Goal: Task Accomplishment & Management: Manage account settings

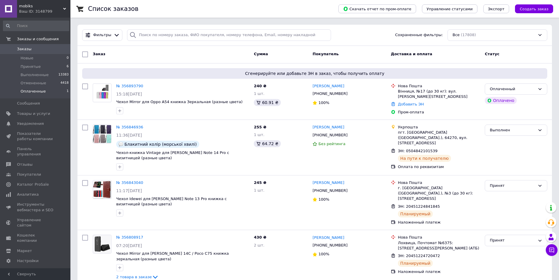
click at [40, 93] on span "Оплаченные" at bounding box center [33, 91] width 25 height 5
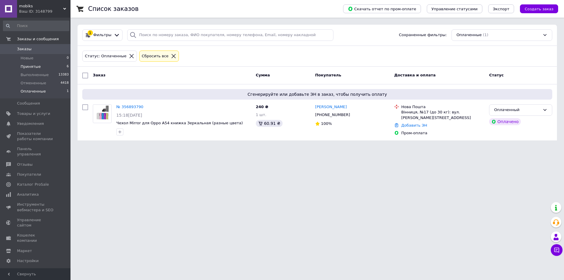
click at [43, 66] on li "Принятые 6" at bounding box center [36, 67] width 72 height 8
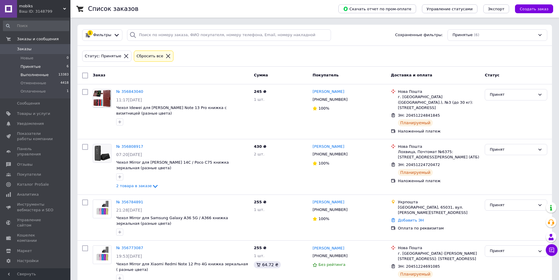
click at [30, 78] on li "Выполненные 13383" at bounding box center [36, 75] width 72 height 8
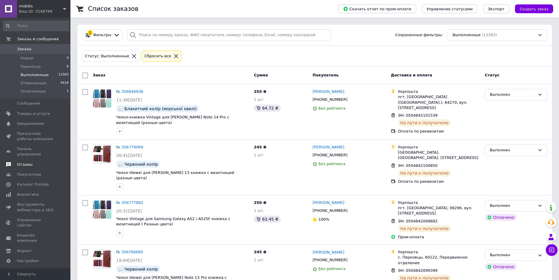
click at [28, 162] on span "Отзывы" at bounding box center [25, 164] width 16 height 5
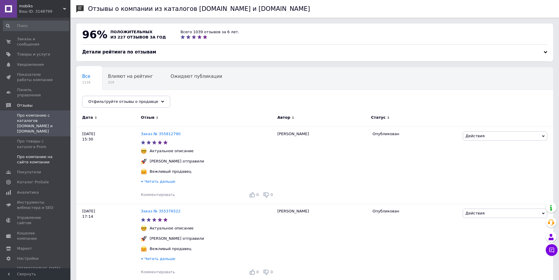
click at [35, 154] on span "Про компанию на сайте компании" at bounding box center [35, 159] width 37 height 11
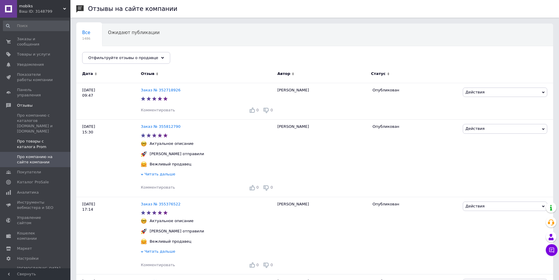
click at [35, 139] on span "Про товары с каталога Prom" at bounding box center [35, 144] width 37 height 11
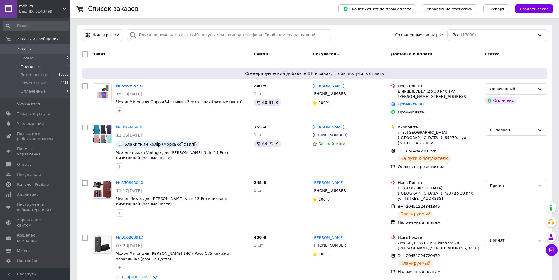
click at [37, 70] on li "Принятые 6" at bounding box center [36, 67] width 72 height 8
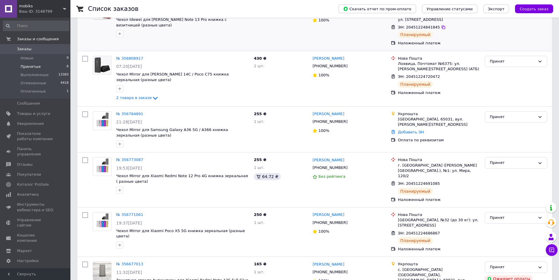
scroll to position [102, 0]
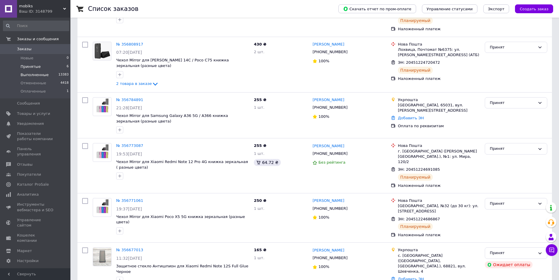
click at [37, 75] on span "Выполненные" at bounding box center [35, 74] width 28 height 5
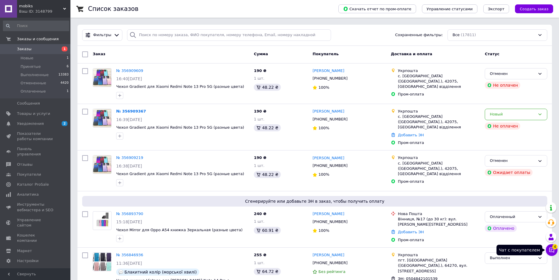
click at [551, 250] on icon at bounding box center [552, 250] width 6 height 6
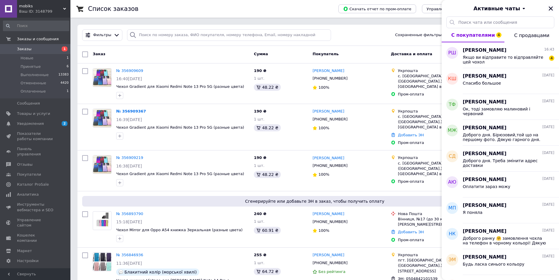
click at [551, 5] on button "Закрыть" at bounding box center [551, 8] width 7 height 7
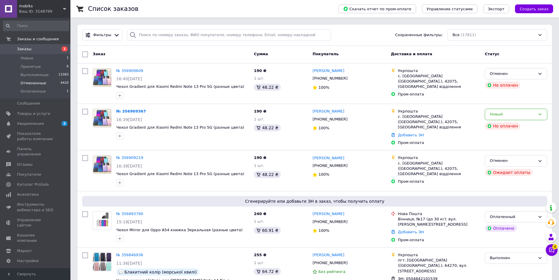
click at [44, 82] on li "Отмененные 4420" at bounding box center [36, 83] width 72 height 8
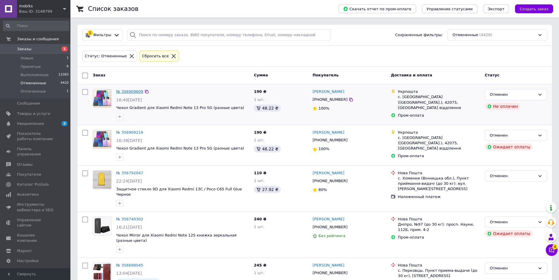
click at [137, 89] on link "№ 356909609" at bounding box center [129, 91] width 27 height 4
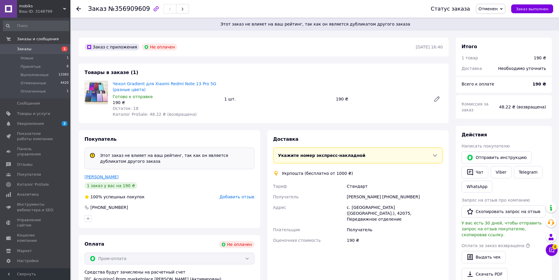
click at [113, 174] on link "Шевченко Ростислав" at bounding box center [102, 176] width 34 height 5
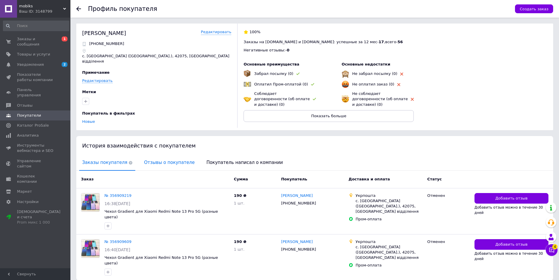
click at [155, 155] on span "Отзывы о покупателе" at bounding box center [169, 162] width 56 height 15
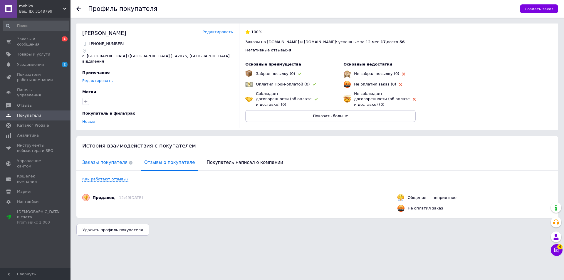
click at [105, 155] on span "Заказы покупателя" at bounding box center [107, 162] width 56 height 15
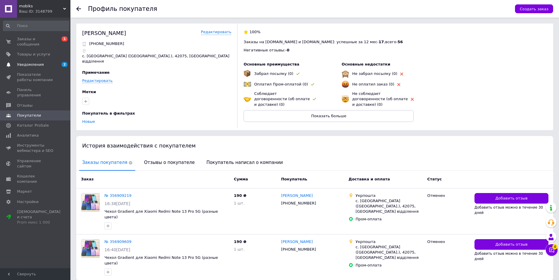
click at [48, 62] on span "Уведомления" at bounding box center [35, 64] width 37 height 5
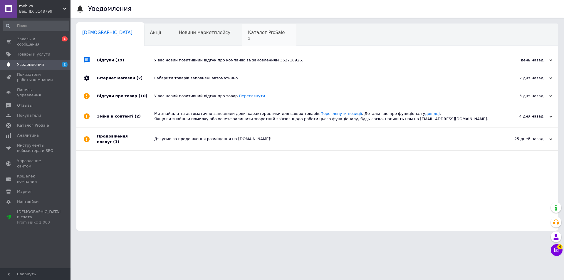
click at [248, 34] on span "Каталог ProSale" at bounding box center [266, 32] width 37 height 5
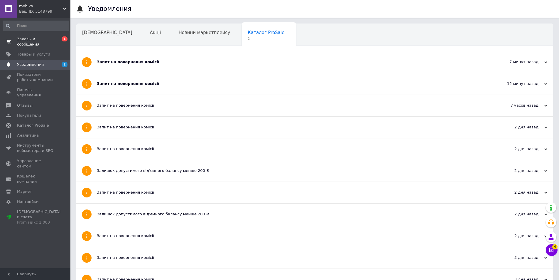
click at [39, 38] on span "Заказы и сообщения" at bounding box center [35, 41] width 37 height 11
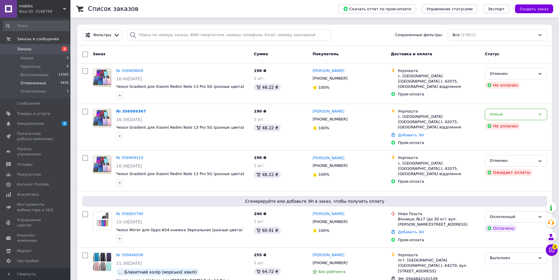
click at [40, 84] on span "Отмененные" at bounding box center [34, 82] width 26 height 5
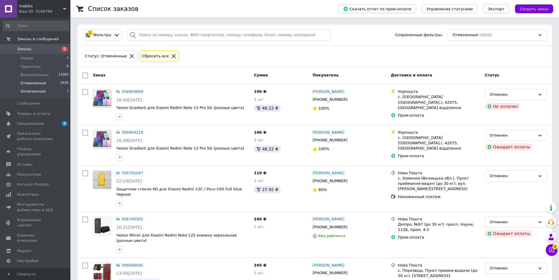
click at [40, 90] on span "Оплаченные" at bounding box center [33, 91] width 25 height 5
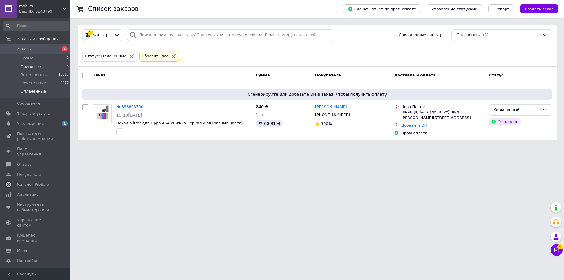
click at [36, 66] on span "Принятые" at bounding box center [31, 66] width 20 height 5
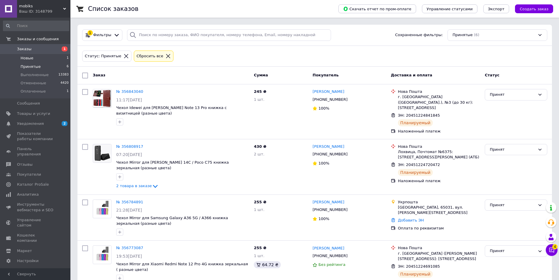
click at [41, 58] on li "Новые 1" at bounding box center [36, 58] width 72 height 8
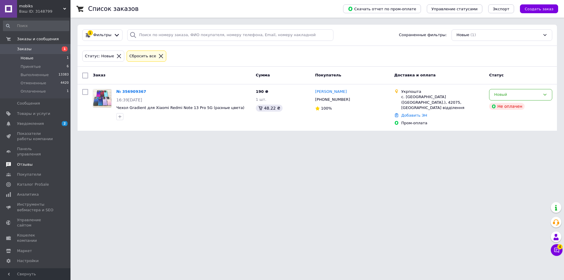
click at [41, 159] on link "Отзывы" at bounding box center [36, 164] width 72 height 10
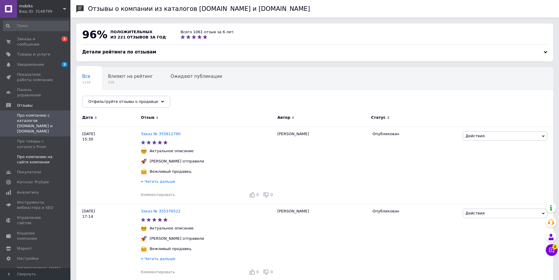
click at [46, 154] on span "Про компанию на сайте компании" at bounding box center [35, 159] width 37 height 11
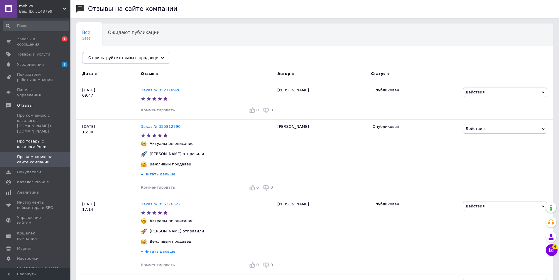
click at [43, 139] on span "Про товары с каталога Prom" at bounding box center [35, 144] width 37 height 11
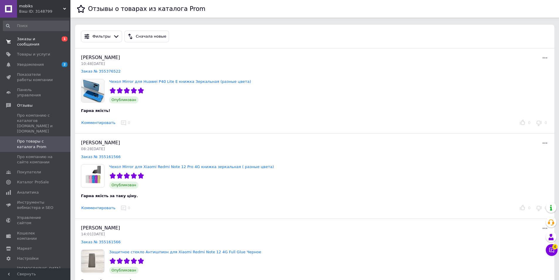
click at [44, 36] on link "Заказы и сообщения 0 1" at bounding box center [36, 41] width 72 height 15
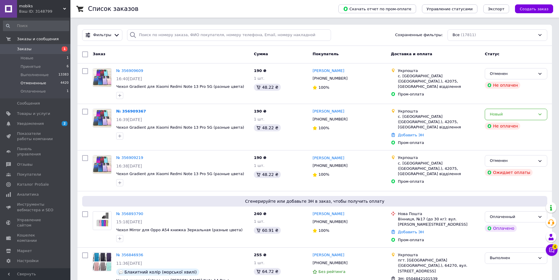
click at [41, 80] on span "Отмененные" at bounding box center [34, 82] width 26 height 5
click at [44, 83] on li "Отмененные 4420" at bounding box center [36, 83] width 72 height 8
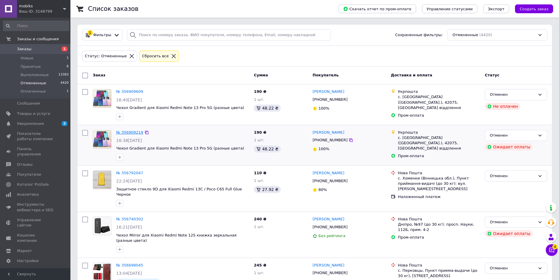
click at [134, 131] on link "№ 356909219" at bounding box center [129, 132] width 27 height 4
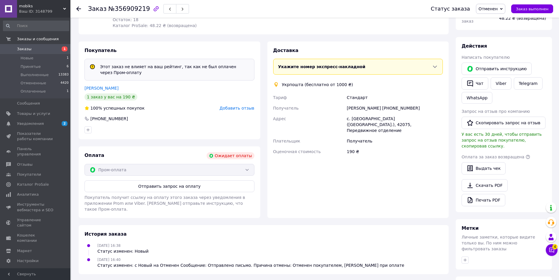
scroll to position [117, 0]
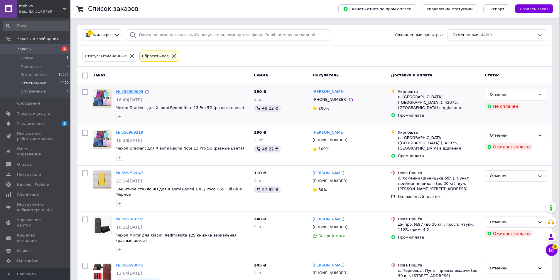
click at [132, 90] on link "№ 356909609" at bounding box center [129, 91] width 27 height 4
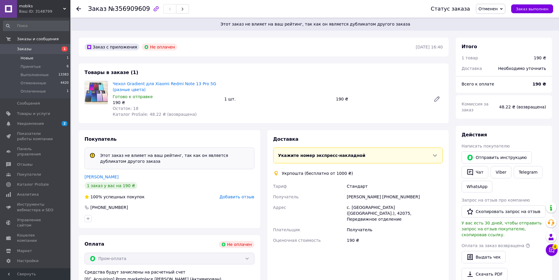
click at [39, 57] on li "Новые 1" at bounding box center [36, 58] width 72 height 8
